Goal: Information Seeking & Learning: Learn about a topic

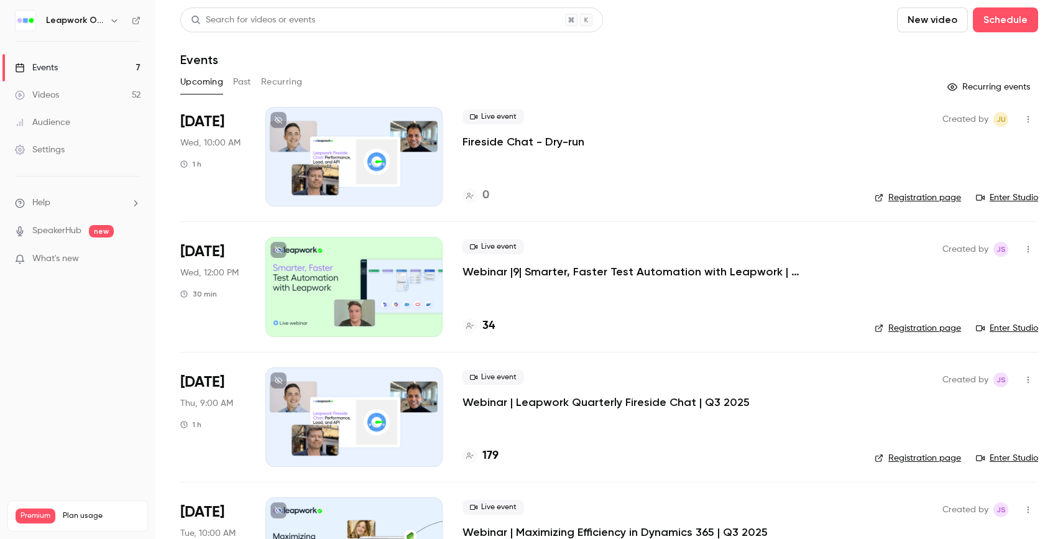
scroll to position [18, 0]
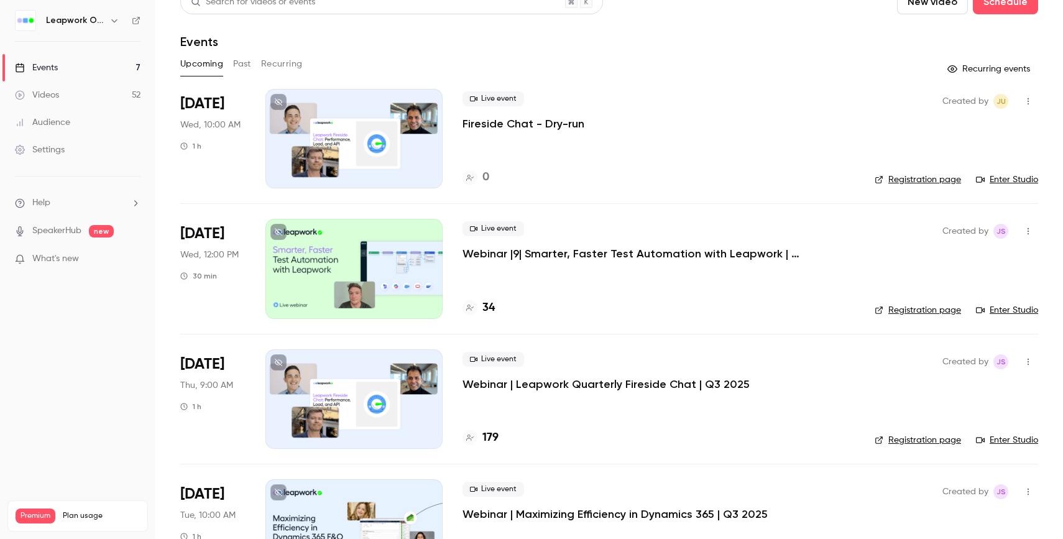
click at [242, 62] on button "Past" at bounding box center [242, 64] width 18 height 20
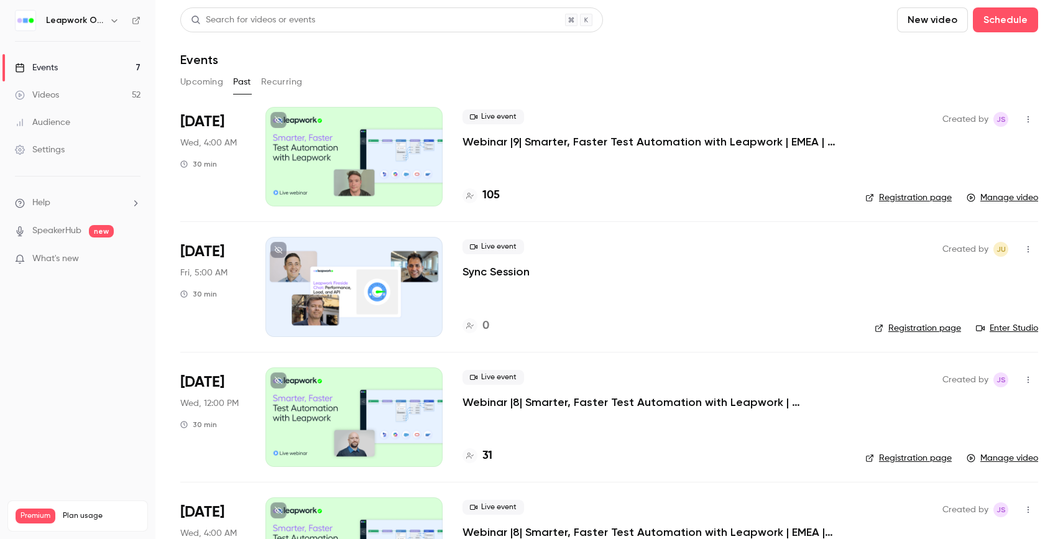
click at [770, 142] on p "Webinar |9| Smarter, Faster Test Automation with Leapwork | EMEA | Q3 2025" at bounding box center [648, 141] width 373 height 15
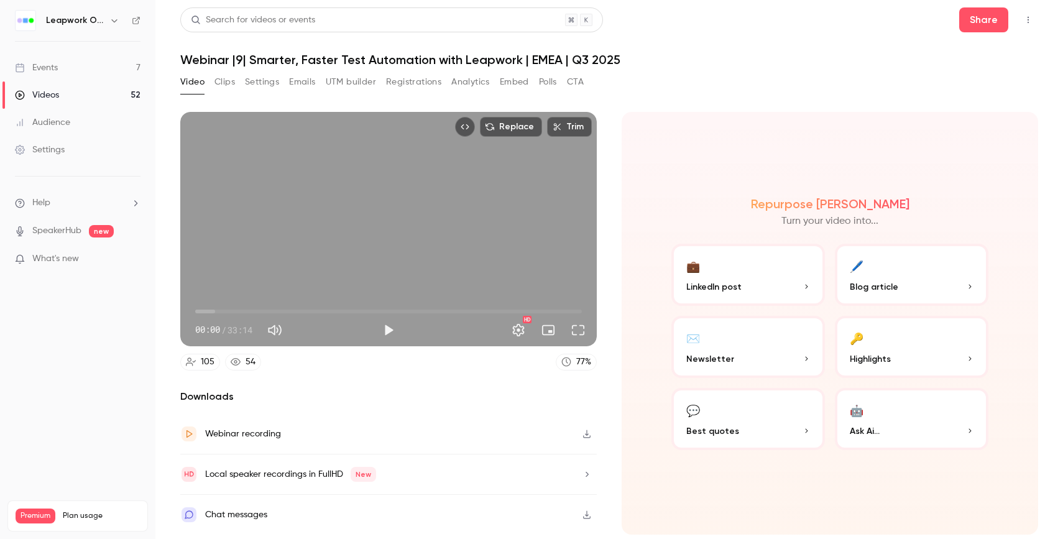
click at [554, 90] on button "Polls" at bounding box center [548, 82] width 18 height 20
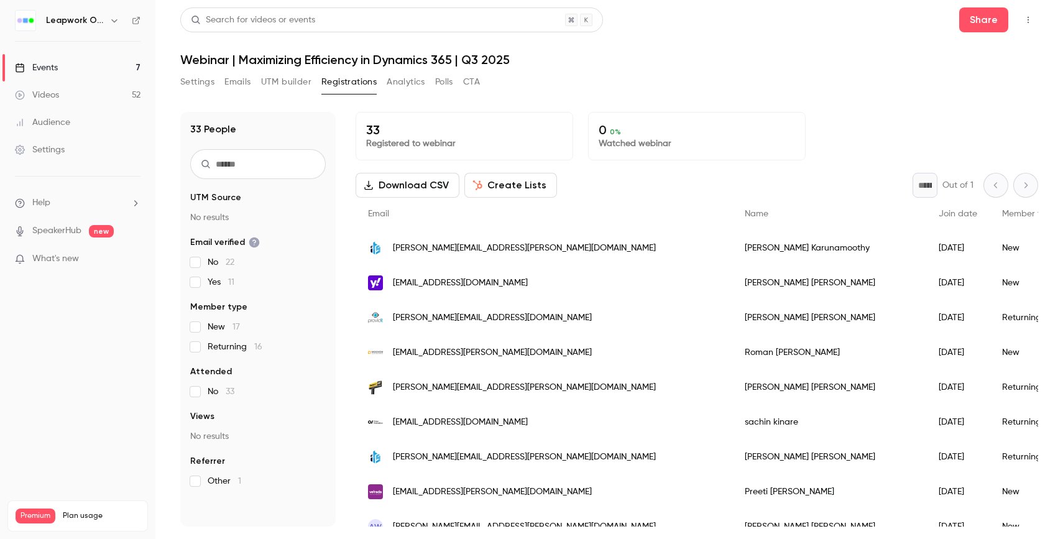
click at [83, 69] on link "Events 7" at bounding box center [77, 67] width 155 height 27
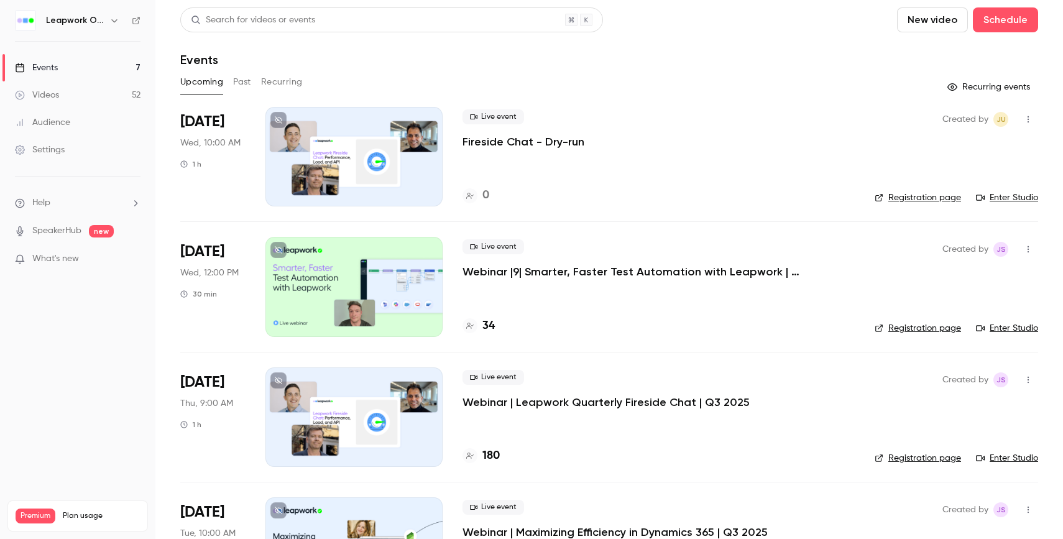
click at [998, 328] on link "Enter Studio" at bounding box center [1007, 328] width 62 height 12
